Goal: Information Seeking & Learning: Learn about a topic

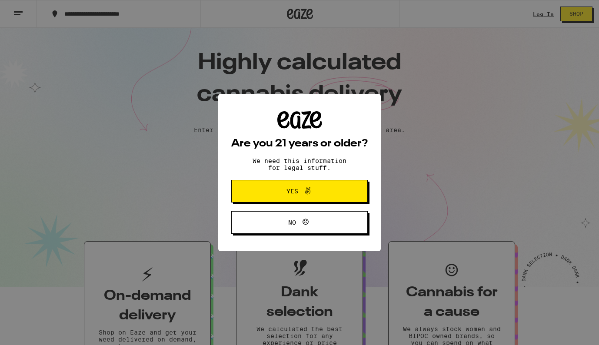
click at [281, 190] on span "Yes" at bounding box center [299, 190] width 66 height 11
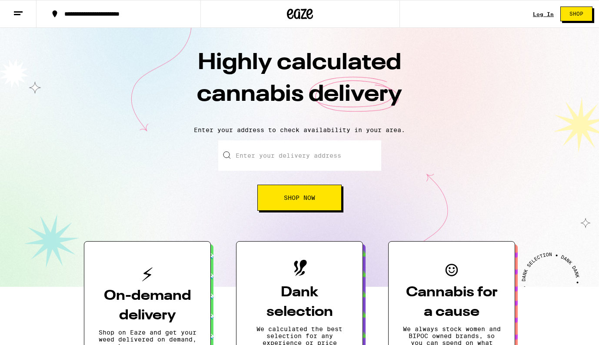
click at [19, 12] on line at bounding box center [18, 12] width 9 height 0
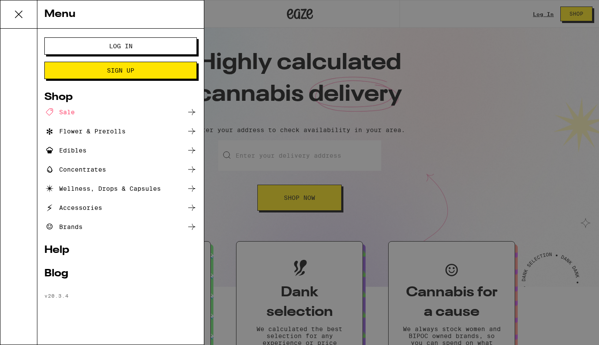
click at [95, 228] on div "Brands" at bounding box center [120, 227] width 152 height 10
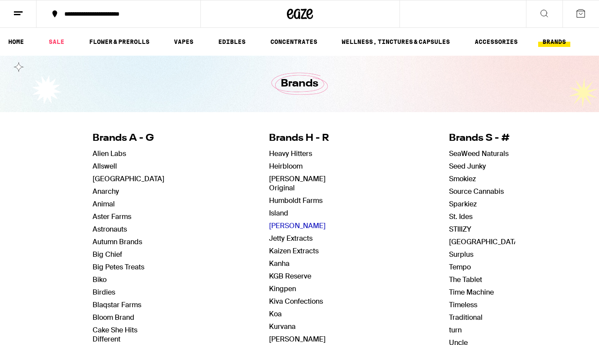
click at [287, 221] on link "[PERSON_NAME]" at bounding box center [297, 225] width 56 height 9
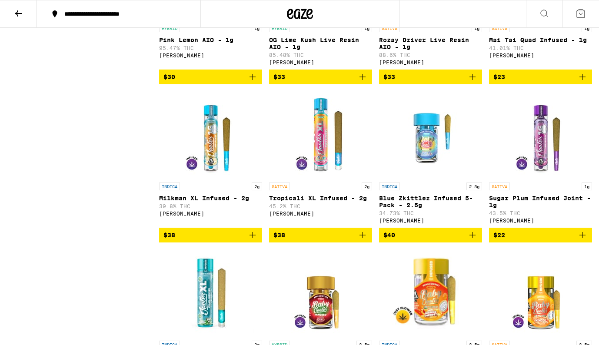
scroll to position [1757, 0]
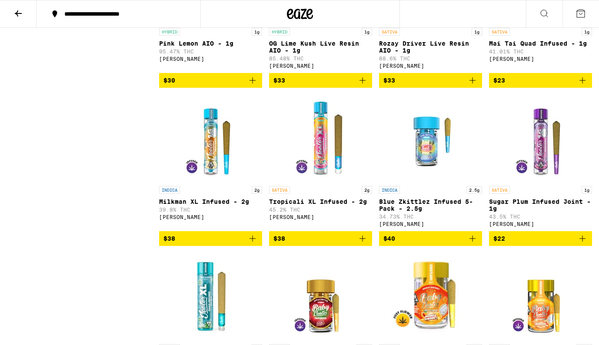
click at [426, 182] on img "Open page for Blue Zkittlez Infused 5-Pack - 2.5g from Jeeter" at bounding box center [430, 138] width 87 height 87
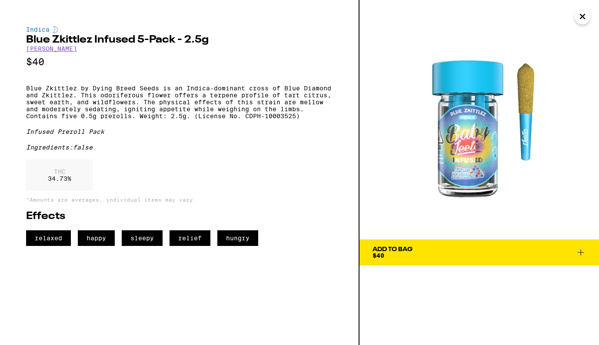
click at [580, 19] on icon "Close" at bounding box center [582, 16] width 10 height 13
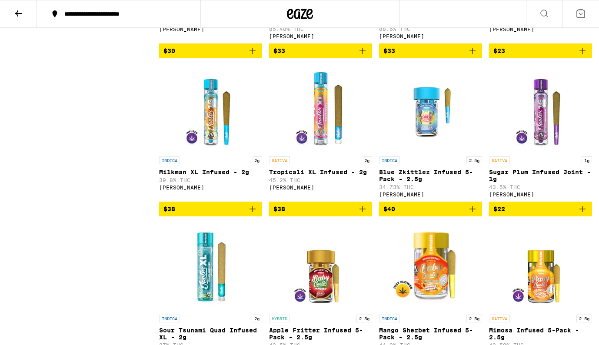
scroll to position [1789, 0]
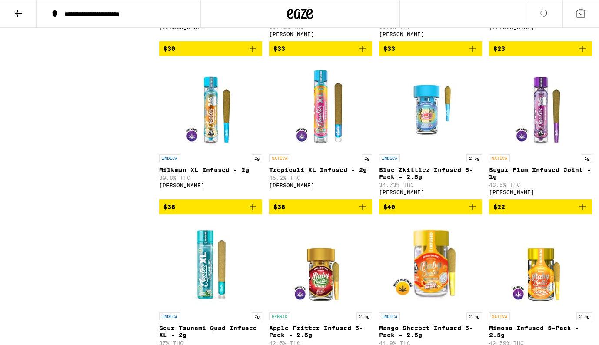
click at [435, 150] on img "Open page for Blue Zkittlez Infused 5-Pack - 2.5g from Jeeter" at bounding box center [430, 106] width 87 height 87
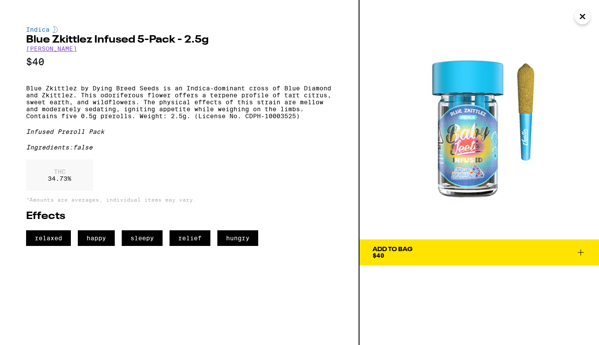
drag, startPoint x: 484, startPoint y: 149, endPoint x: 255, endPoint y: 3, distance: 272.4
click at [0, 0] on div "Indica Blue Zkittlez Infused 5-Pack - 2.5g [PERSON_NAME] $40 Blue Zkittlez by D…" at bounding box center [299, 172] width 599 height 345
click at [582, 16] on icon "Close" at bounding box center [582, 16] width 4 height 4
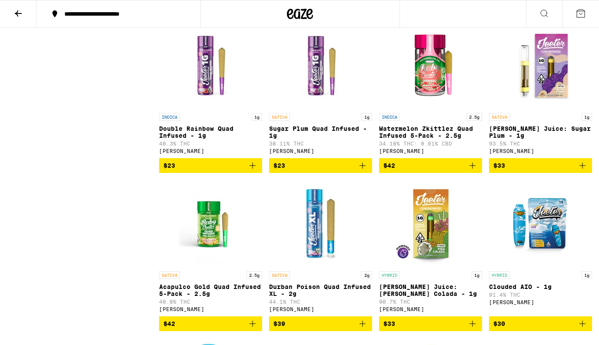
scroll to position [4677, 0]
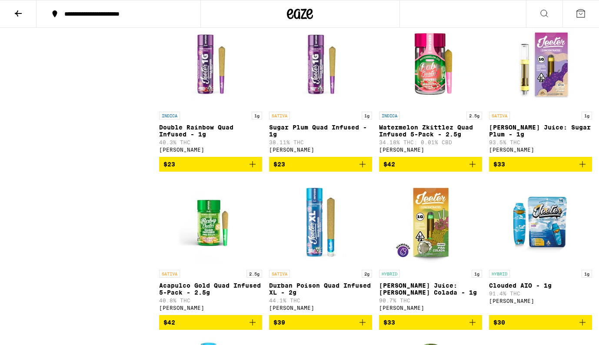
click at [544, 107] on img "Open page for Jeeter Juice: Sugar Plum - 1g from Jeeter" at bounding box center [540, 63] width 87 height 87
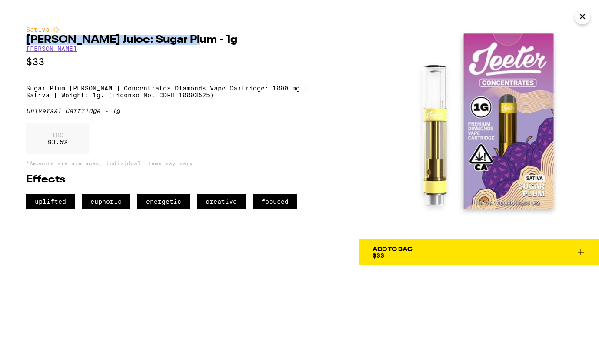
drag, startPoint x: 27, startPoint y: 40, endPoint x: 185, endPoint y: 42, distance: 158.6
click at [185, 42] on h2 "[PERSON_NAME] Juice: Sugar Plum - 1g" at bounding box center [179, 40] width 306 height 10
copy h2 "[PERSON_NAME] Juice: Sugar Plum - 1g"
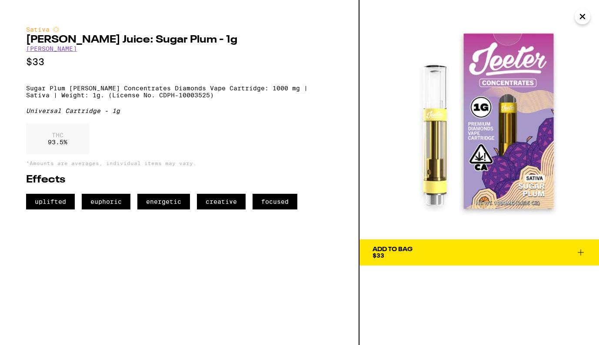
click at [26, 99] on p "Sugar Plum [PERSON_NAME] Concentrates Diamonds Vape Cartridge: 1000 mg | Sativa…" at bounding box center [179, 92] width 306 height 14
click at [179, 99] on p "Sugar Plum [PERSON_NAME] Concentrates Diamonds Vape Cartridge: 1000 mg | Sativa…" at bounding box center [179, 92] width 306 height 14
copy p "Weight: 1g. (License No. CDPH-10003525)"
click at [579, 21] on icon "Close" at bounding box center [582, 16] width 10 height 13
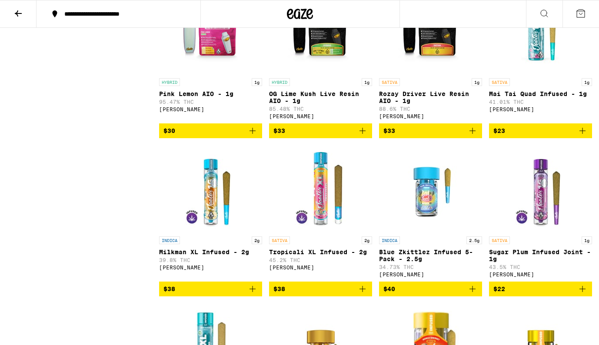
scroll to position [1707, 0]
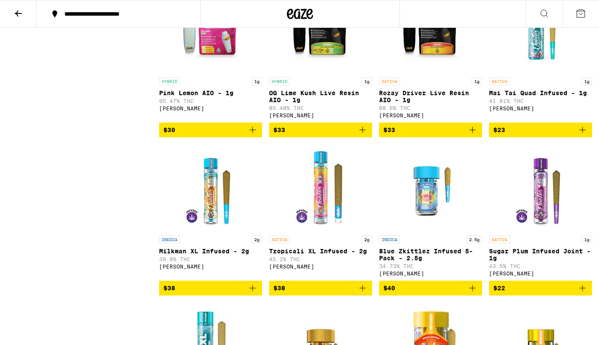
click at [425, 231] on img "Open page for Blue Zkittlez Infused 5-Pack - 2.5g from Jeeter" at bounding box center [430, 187] width 87 height 87
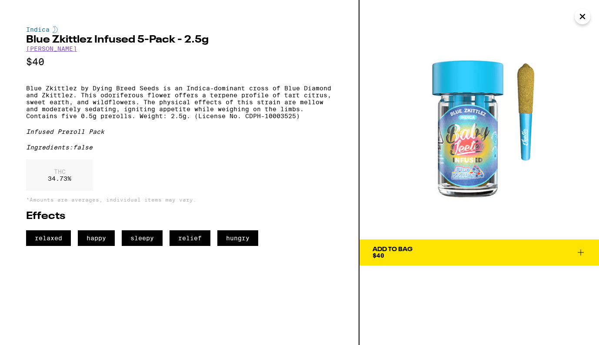
click at [82, 119] on p "Blue Zkittlez by Dying Breed Seeds is an Indica-dominant cross of Blue Diamond …" at bounding box center [179, 102] width 306 height 35
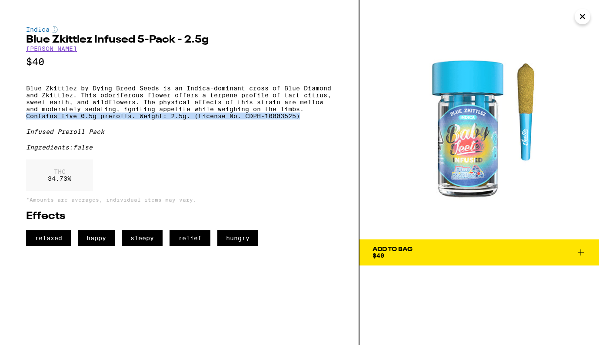
click at [63, 119] on p "Blue Zkittlez by Dying Breed Seeds is an Indica-dominant cross of Blue Diamond …" at bounding box center [179, 102] width 306 height 35
copy p "Contains five 0.5g prerolls. Weight: 2.5g. (License No. CDPH-10003525)"
click at [582, 15] on icon "Close" at bounding box center [582, 16] width 10 height 13
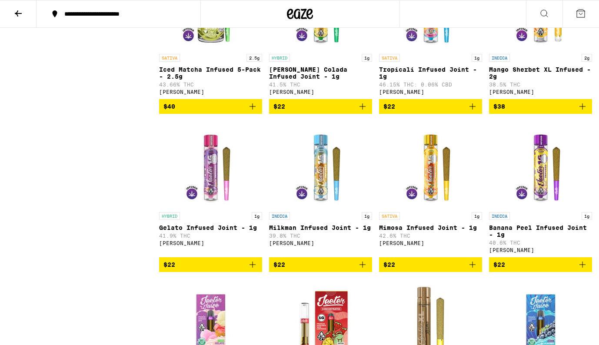
scroll to position [2206, 0]
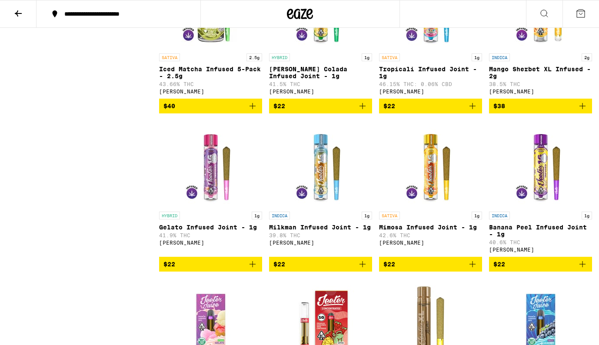
click at [440, 207] on img "Open page for Mimosa Infused Joint - 1g from Jeeter" at bounding box center [430, 163] width 87 height 87
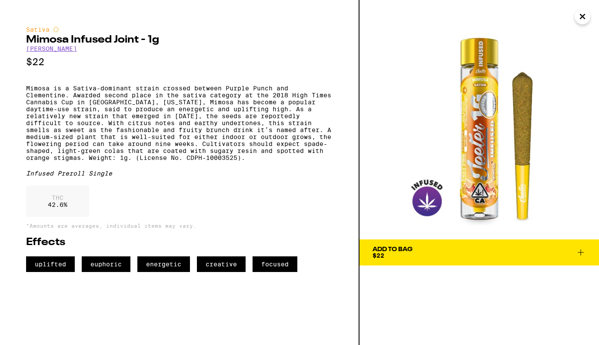
click at [583, 17] on icon "Close" at bounding box center [582, 16] width 10 height 13
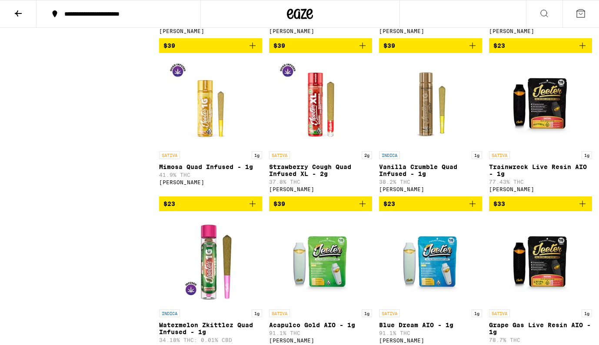
scroll to position [4008, 0]
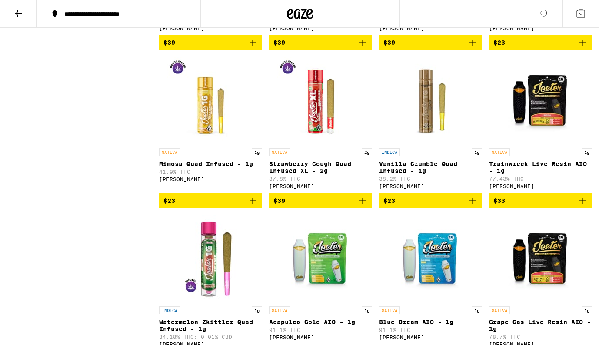
click at [215, 144] on img "Open page for Mimosa Quad Infused - 1g from Jeeter" at bounding box center [210, 100] width 87 height 87
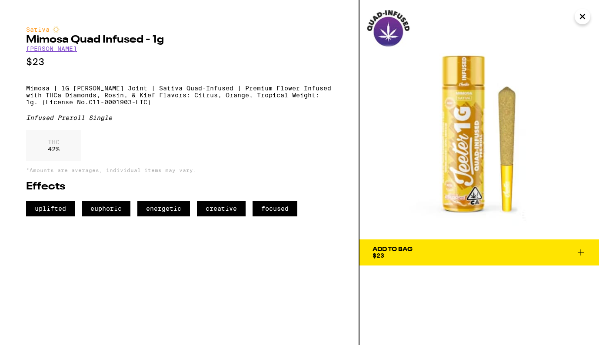
drag, startPoint x: 473, startPoint y: 154, endPoint x: 306, endPoint y: 4, distance: 224.5
click at [0, 0] on div "Sativa Mimosa Quad Infused - 1g [PERSON_NAME] $23 Mimosa | 1G [PERSON_NAME] Joi…" at bounding box center [299, 172] width 599 height 345
click at [27, 92] on p "Mimosa | 1G [PERSON_NAME] Joint | Sativa Quad-Infused | Premium Flower Infused …" at bounding box center [179, 95] width 306 height 21
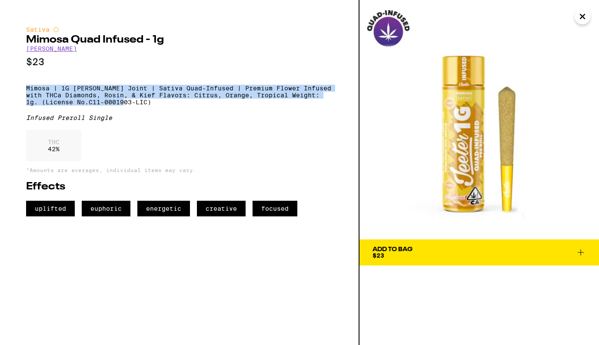
click at [144, 106] on p "Mimosa | 1G [PERSON_NAME] Joint | Sativa Quad-Infused | Premium Flower Infused …" at bounding box center [179, 95] width 306 height 21
copy p "Mimosa | 1G [PERSON_NAME] Joint | Sativa Quad-Infused | Premium Flower Infused …"
click at [141, 91] on p "Mimosa | 1G [PERSON_NAME] Joint | Sativa Quad-Infused | Premium Flower Infused …" at bounding box center [179, 95] width 306 height 21
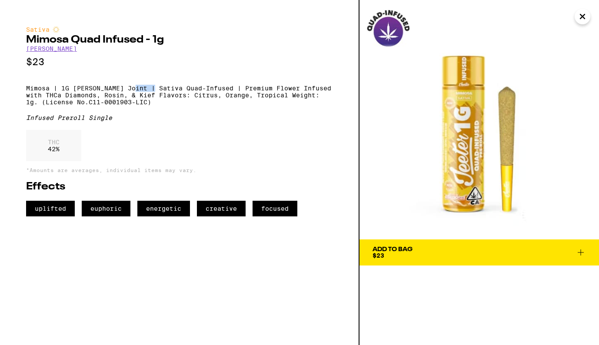
click at [141, 91] on p "Mimosa | 1G [PERSON_NAME] Joint | Sativa Quad-Infused | Premium Flower Infused …" at bounding box center [179, 95] width 306 height 21
click at [274, 99] on p "Mimosa | 1G [PERSON_NAME] Joint | Sativa Quad-Infused | Premium Flower Infused …" at bounding box center [179, 95] width 306 height 21
click at [142, 106] on p "Mimosa | 1G [PERSON_NAME] Joint | Sativa Quad-Infused | Premium Flower Infused …" at bounding box center [179, 95] width 306 height 21
copy p "Weight: 1g. (License No.C11-0001903-LIC)"
click at [584, 20] on icon "Close" at bounding box center [582, 16] width 10 height 13
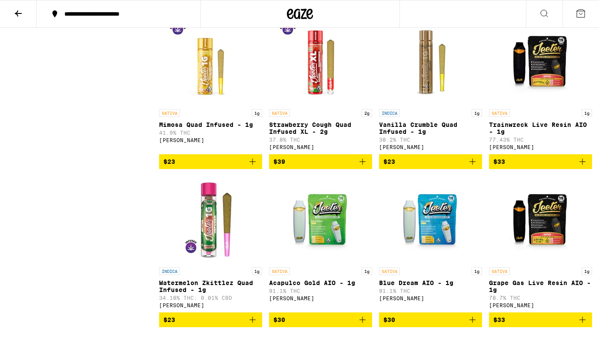
scroll to position [4050, 0]
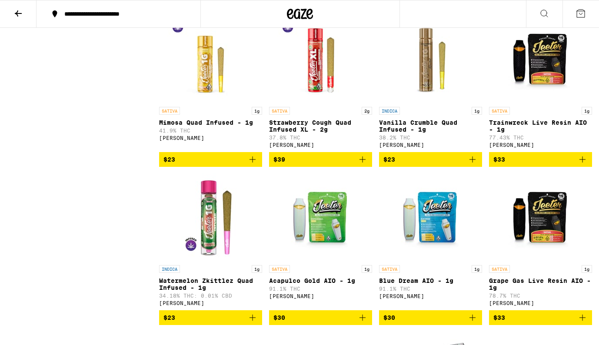
click at [208, 103] on img "Open page for Mimosa Quad Infused - 1g from Jeeter" at bounding box center [210, 59] width 87 height 87
